Goal: Transaction & Acquisition: Purchase product/service

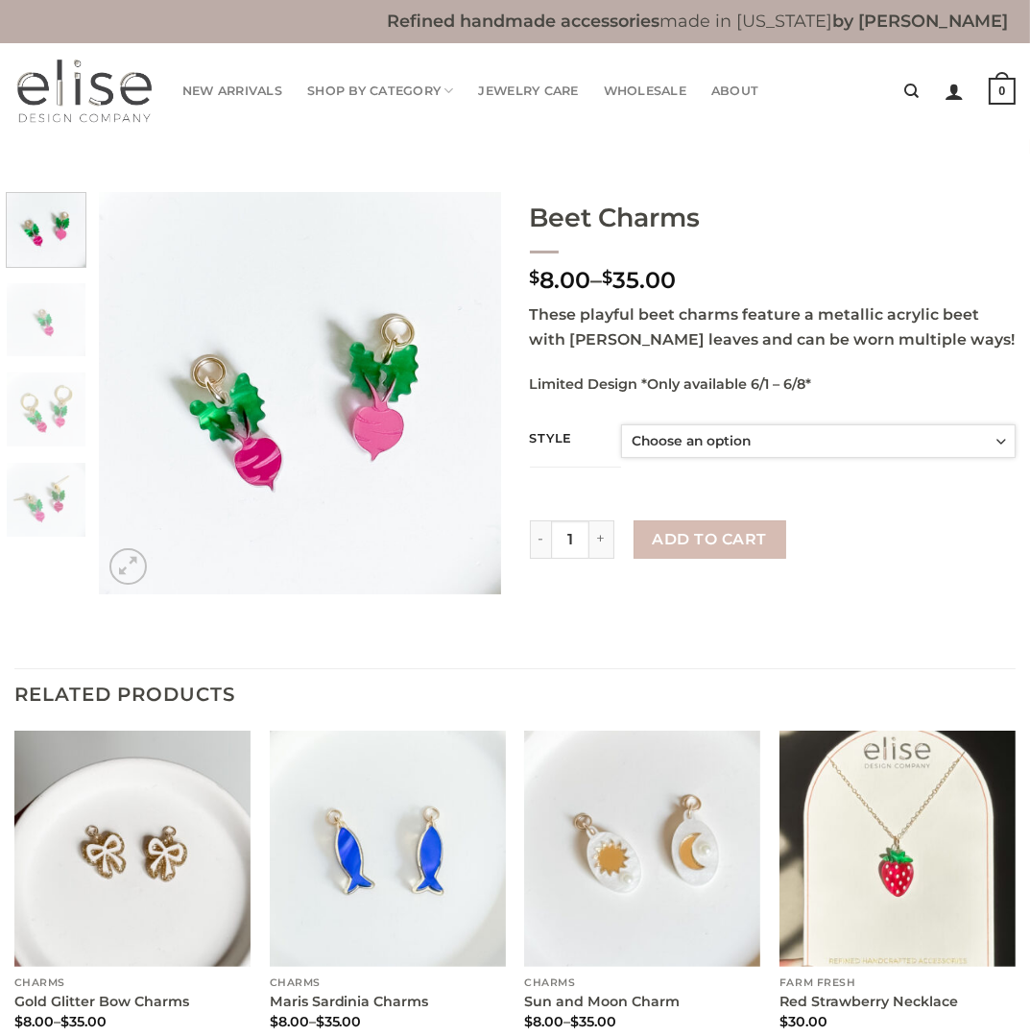
click at [757, 440] on select "Choose an option single charm pair of charms charms with huggie hoops affixed t…" at bounding box center [818, 441] width 394 height 34
click at [621, 424] on select "Choose an option single charm pair of charms charms with huggie hoops affixed t…" at bounding box center [818, 441] width 394 height 34
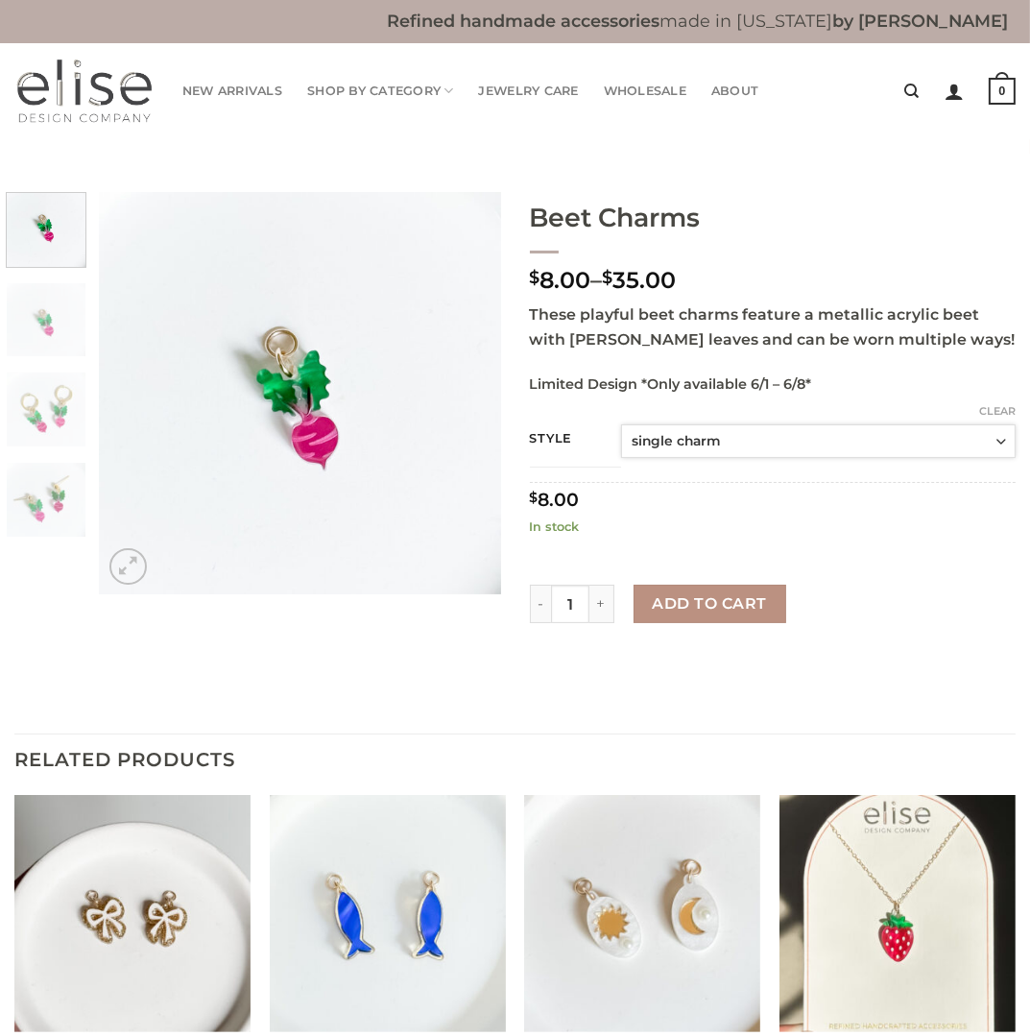
click at [751, 446] on select "Choose an option single charm pair of charms charms with huggie hoops affixed t…" at bounding box center [818, 441] width 394 height 34
click at [621, 424] on select "Choose an option single charm pair of charms charms with huggie hoops affixed t…" at bounding box center [818, 441] width 394 height 34
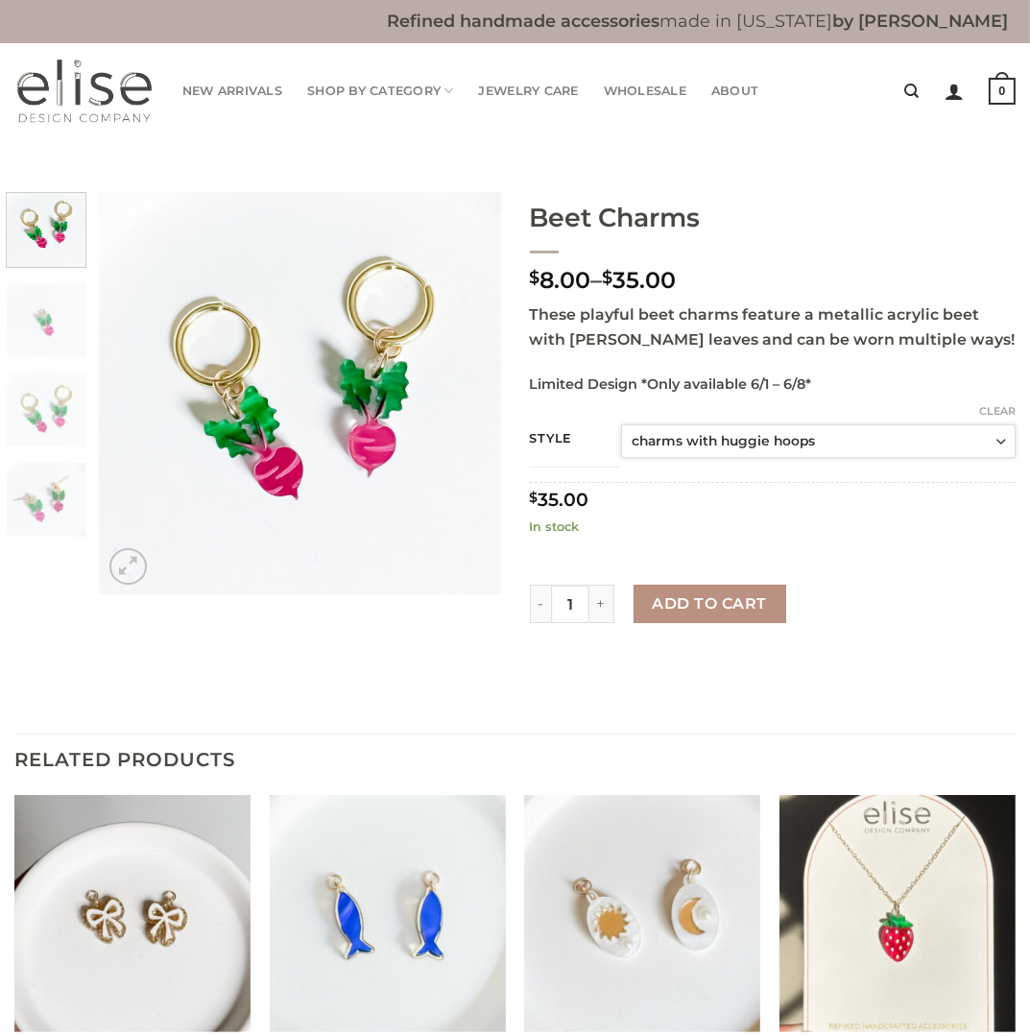
click at [747, 446] on select "Choose an option single charm pair of charms charms with huggie hoops affixed t…" at bounding box center [818, 441] width 394 height 34
click at [621, 424] on select "Choose an option single charm pair of charms charms with huggie hoops affixed t…" at bounding box center [818, 441] width 394 height 34
select select "single charm"
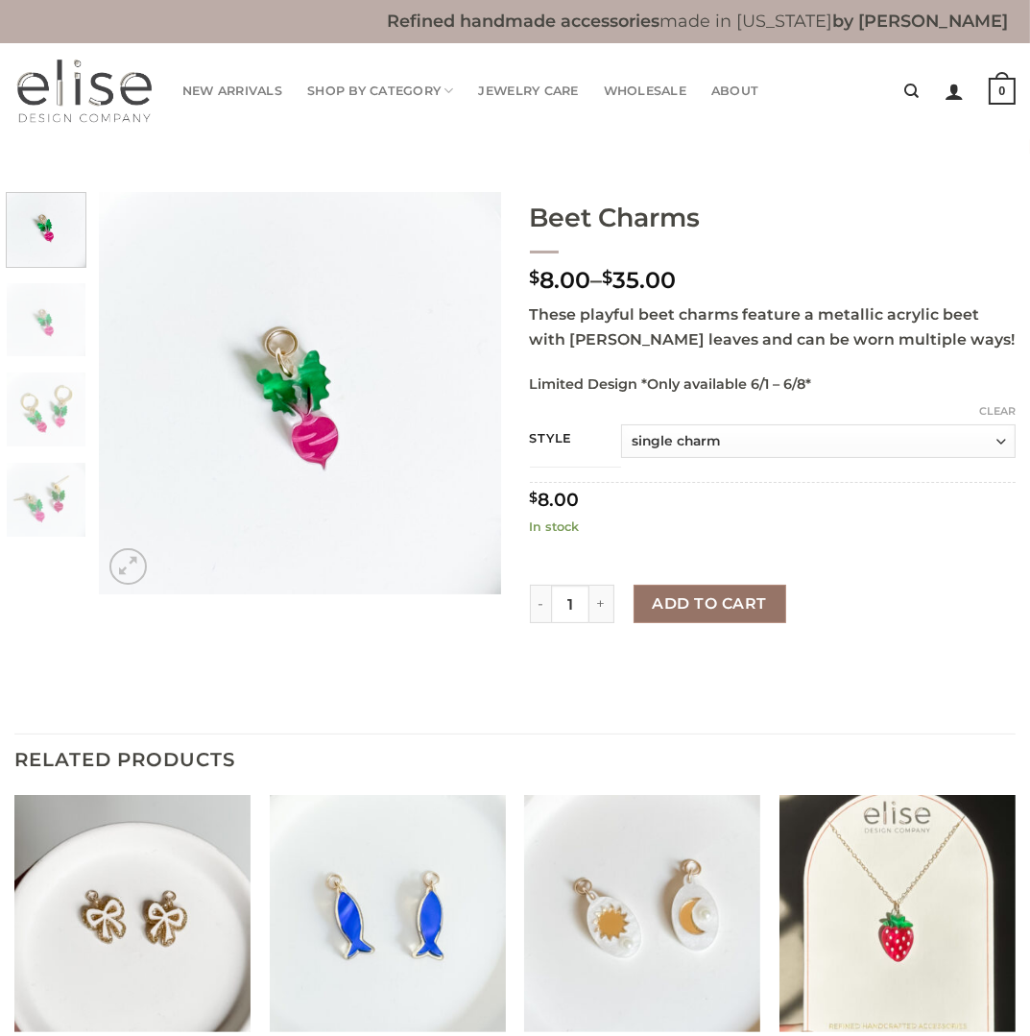
click at [724, 601] on button "Add to cart" at bounding box center [709, 603] width 153 height 38
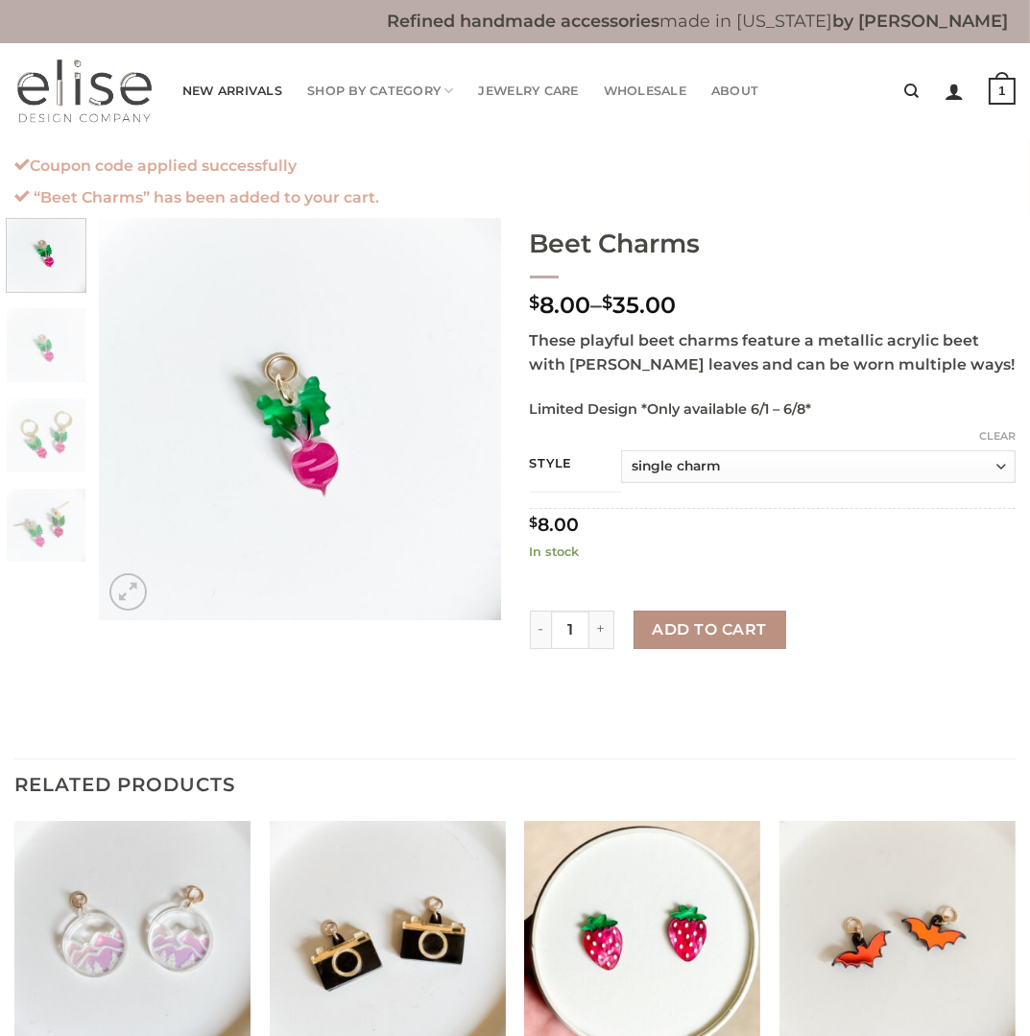
click at [220, 98] on link "New Arrivals" at bounding box center [232, 91] width 100 height 38
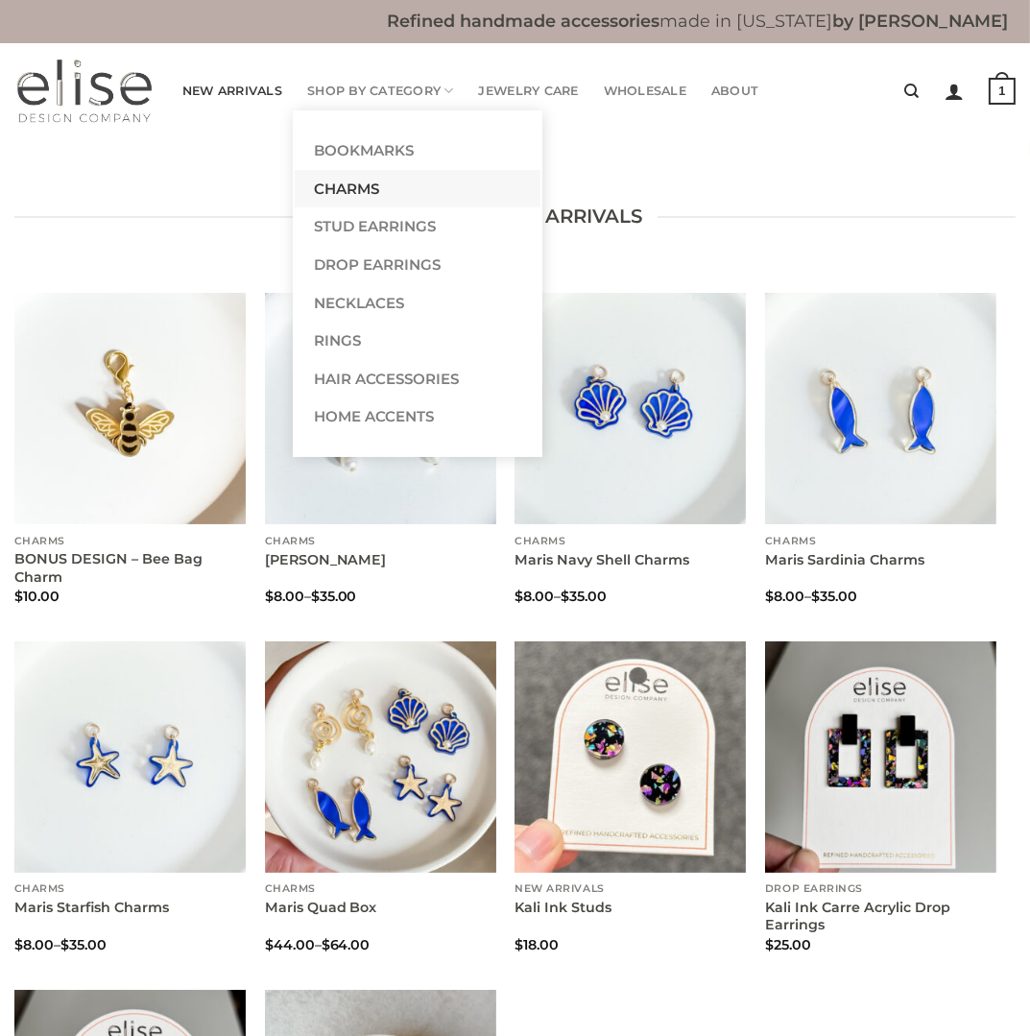
click at [353, 179] on link "Charms" at bounding box center [418, 189] width 246 height 38
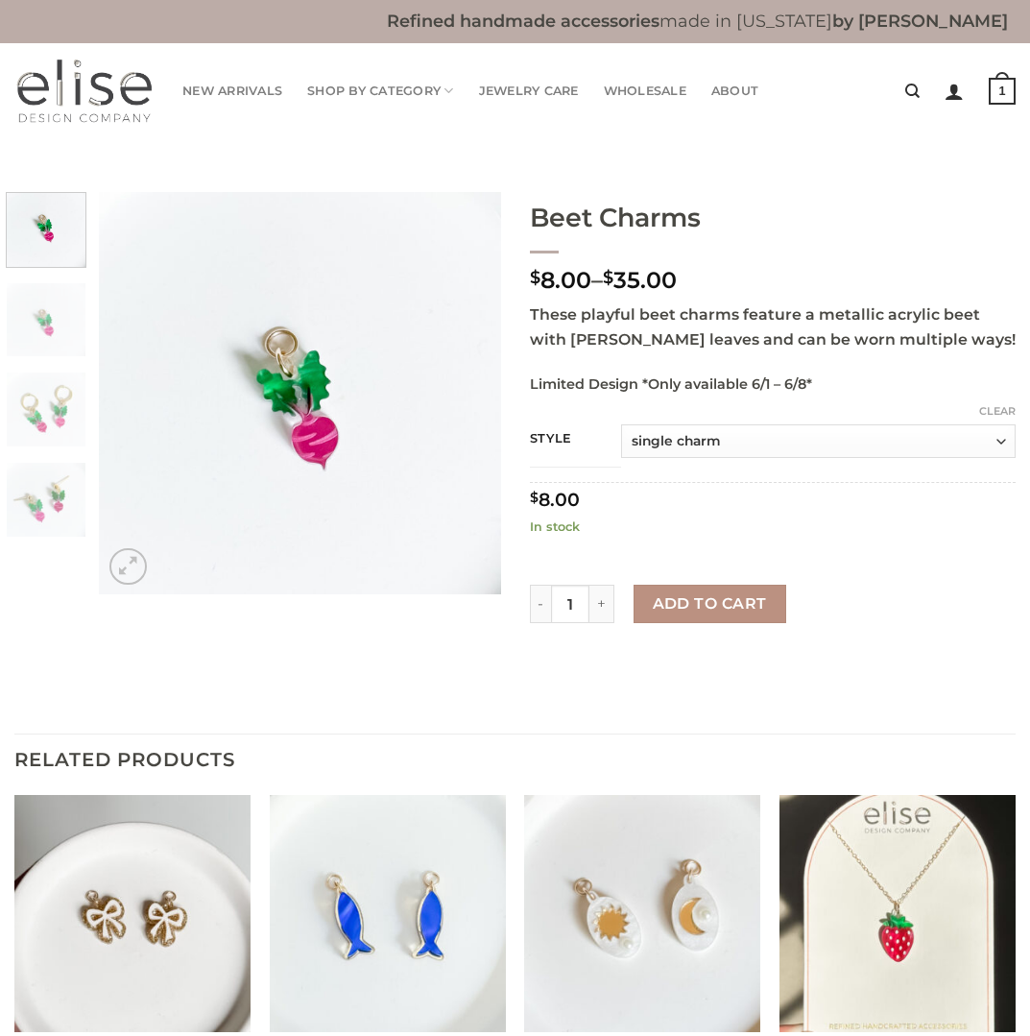
select select "single charm"
